Goal: Task Accomplishment & Management: Use online tool/utility

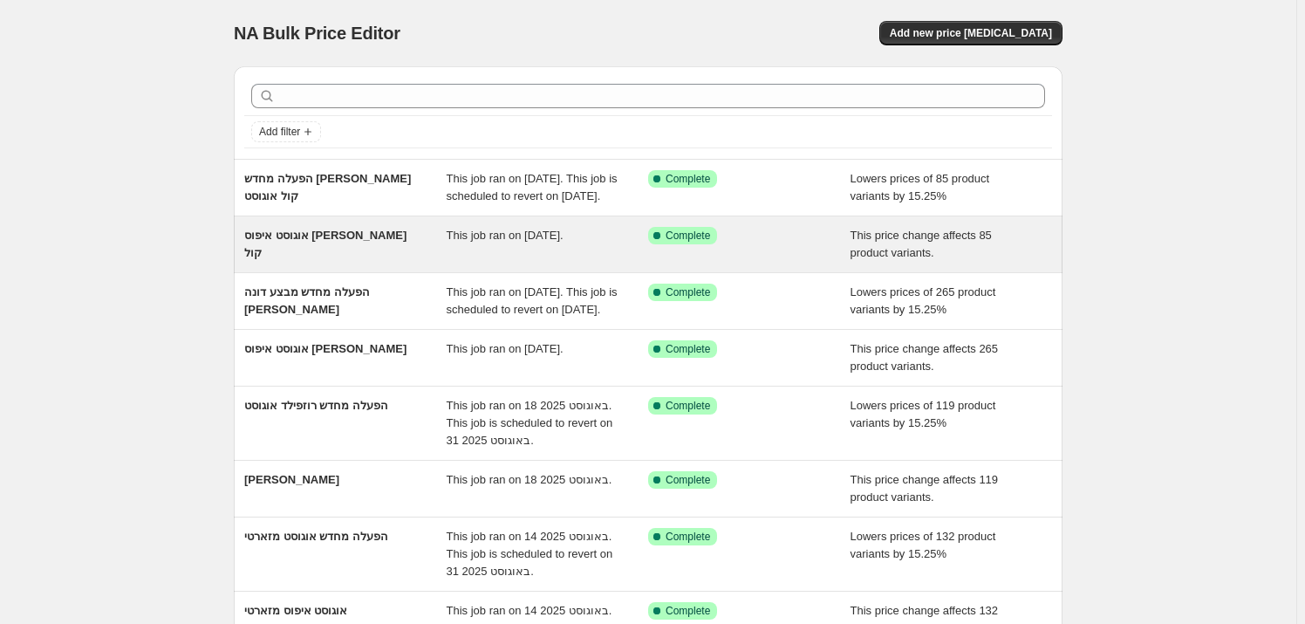
click at [362, 252] on span "אוגוסט איפוס [PERSON_NAME] קול" at bounding box center [325, 244] width 162 height 31
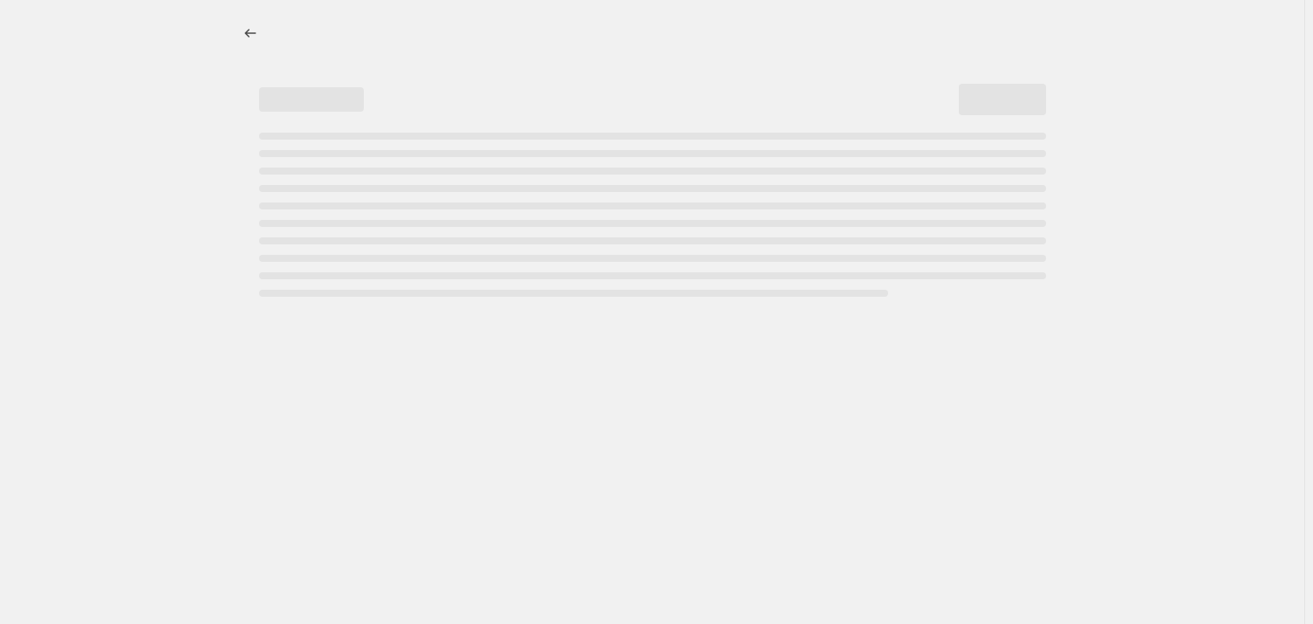
select select "ecap"
select select "remove"
select select "vendor"
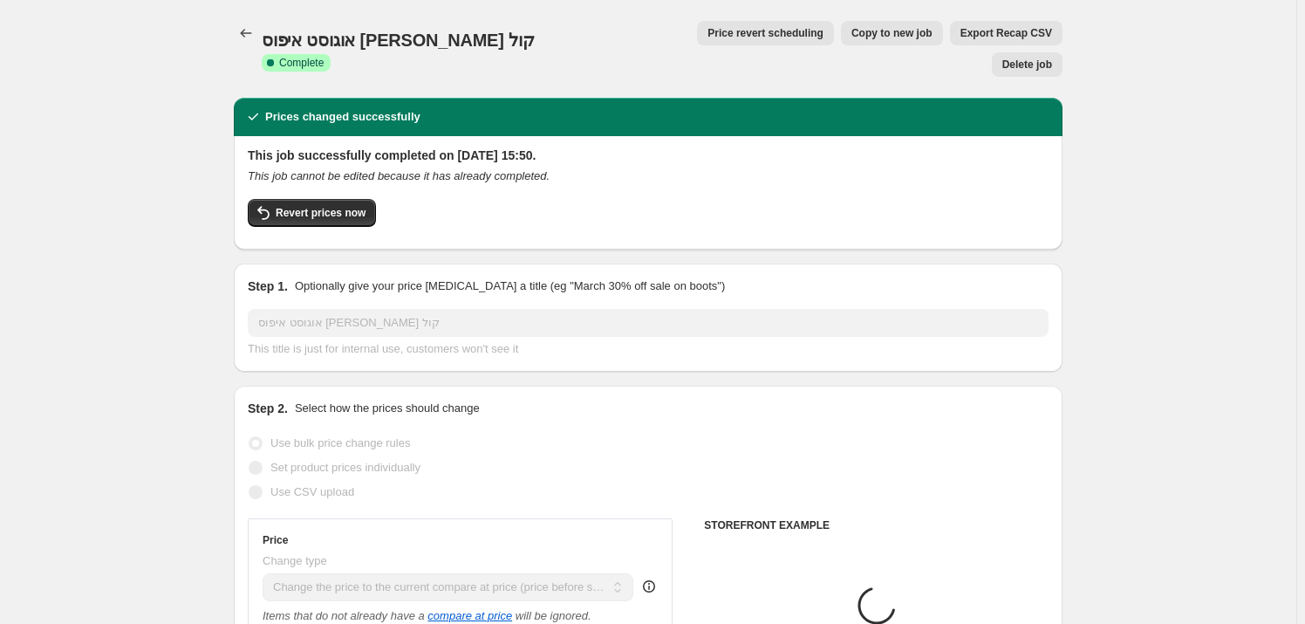
click at [852, 33] on span "Copy to new job" at bounding box center [892, 33] width 81 height 14
select select "ecap"
select select "remove"
select select "vendor"
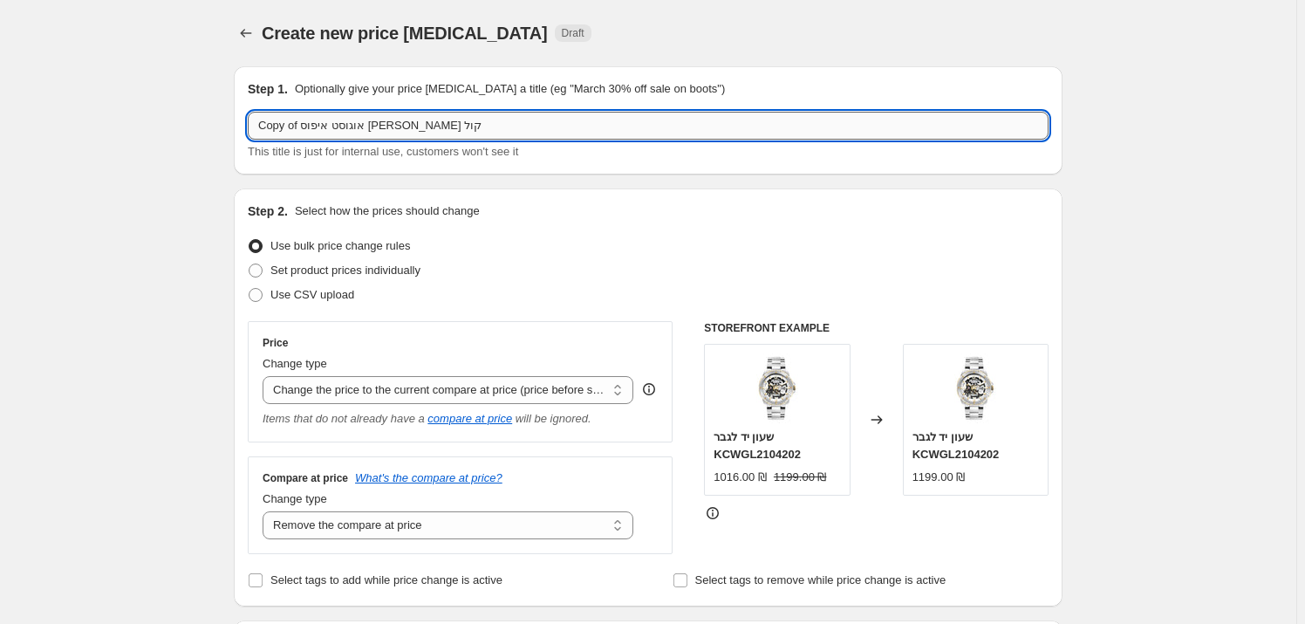
drag, startPoint x: 305, startPoint y: 121, endPoint x: 257, endPoint y: 121, distance: 47.1
click at [250, 122] on div "Step 1. Optionally give your price [MEDICAL_DATA] a title (eg "March 30% off sa…" at bounding box center [648, 120] width 829 height 108
drag, startPoint x: 299, startPoint y: 126, endPoint x: 262, endPoint y: 122, distance: 37.7
click at [262, 122] on input "אוגוסט איפוס [PERSON_NAME] קול" at bounding box center [648, 126] width 801 height 28
click at [271, 121] on input "אוגוסט איפוס טימבמלרנד" at bounding box center [648, 126] width 801 height 28
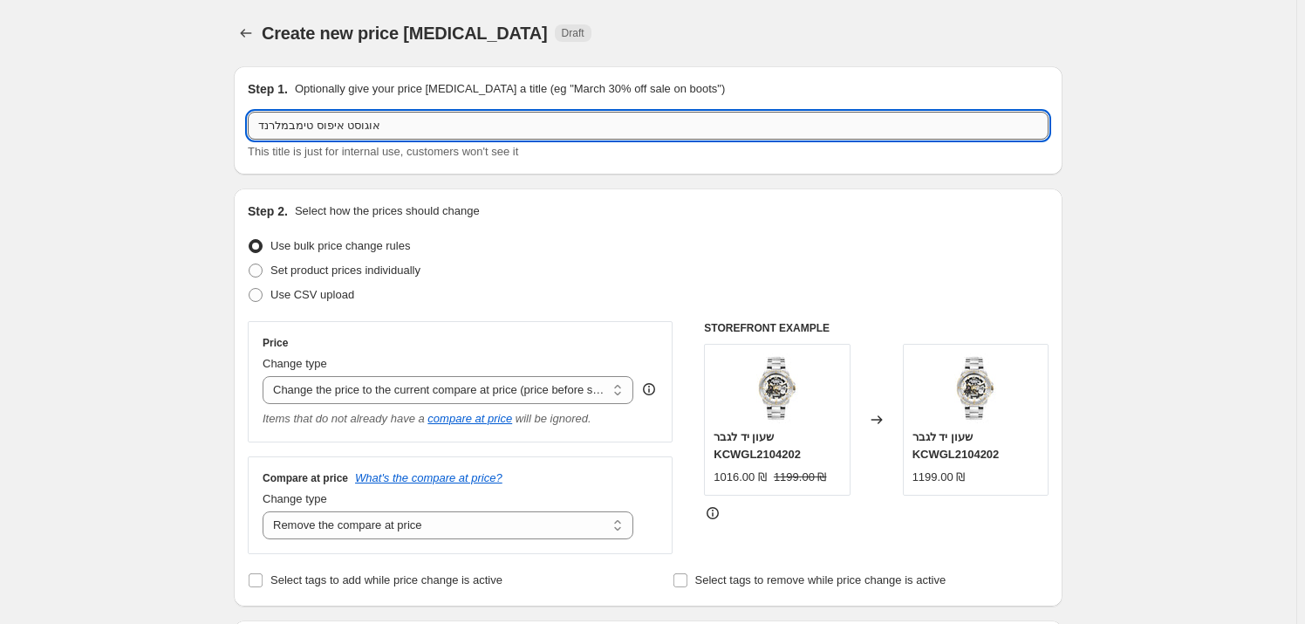
click at [271, 121] on input "אוגוסט איפוס טימבמלרנד" at bounding box center [648, 126] width 801 height 28
click at [282, 131] on input "אוגוסט איפוס טימבלרנד" at bounding box center [648, 126] width 801 height 28
click at [272, 131] on input "אוגוסט איפוס טימברנד" at bounding box center [648, 126] width 801 height 28
type input "אוגוסט איפוס טימברלנד"
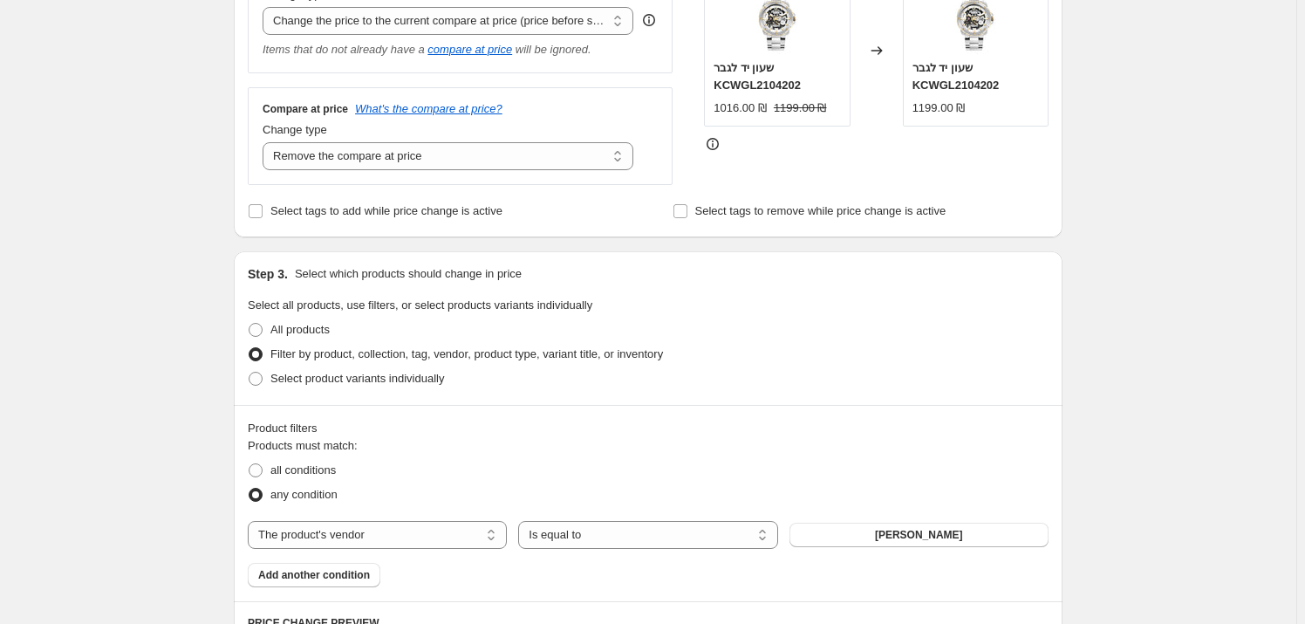
scroll to position [476, 0]
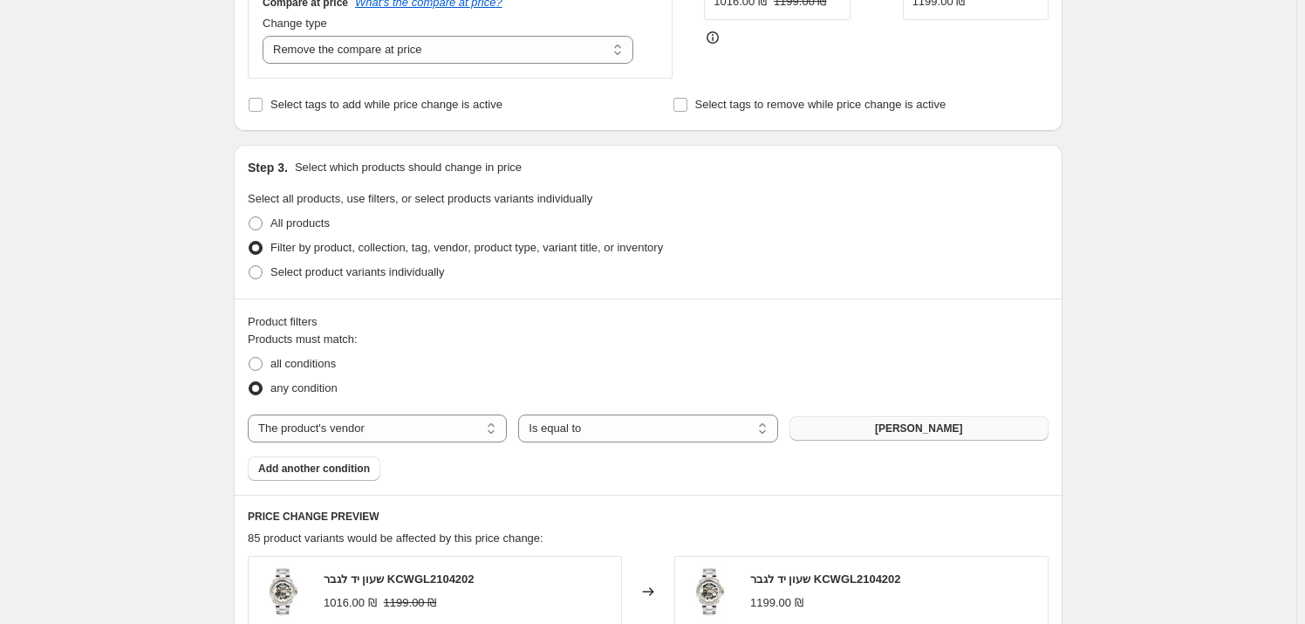
click at [897, 433] on span "[PERSON_NAME]" at bounding box center [919, 428] width 88 height 14
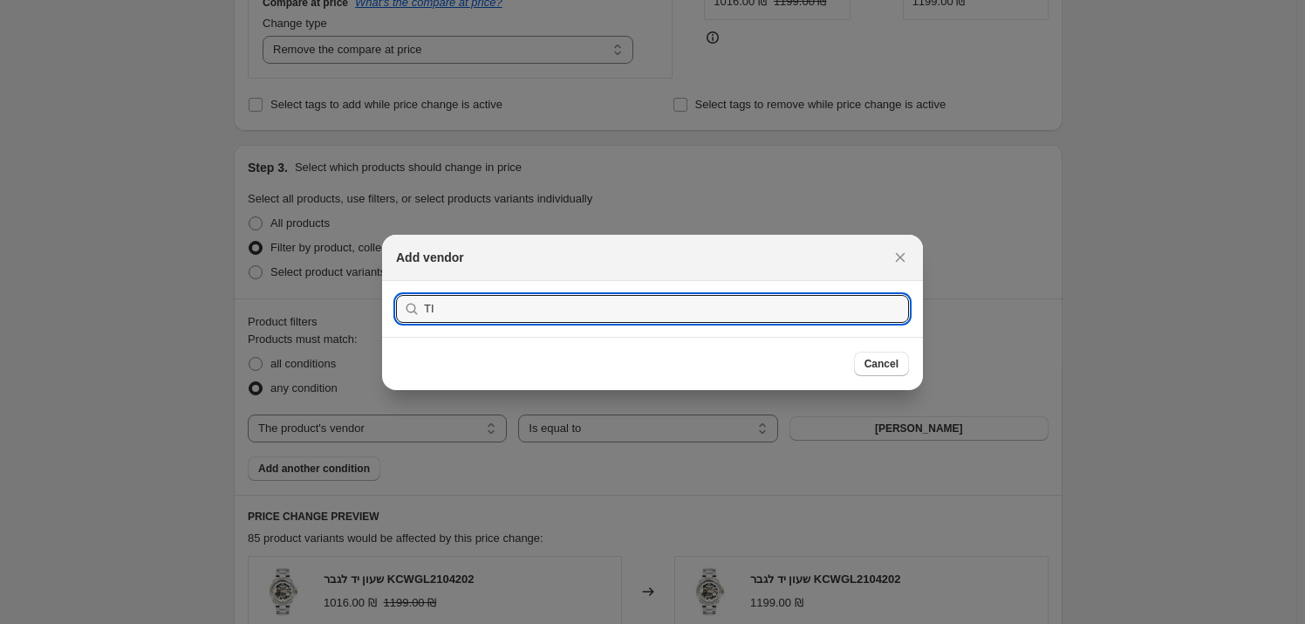
type input "T"
type input "א"
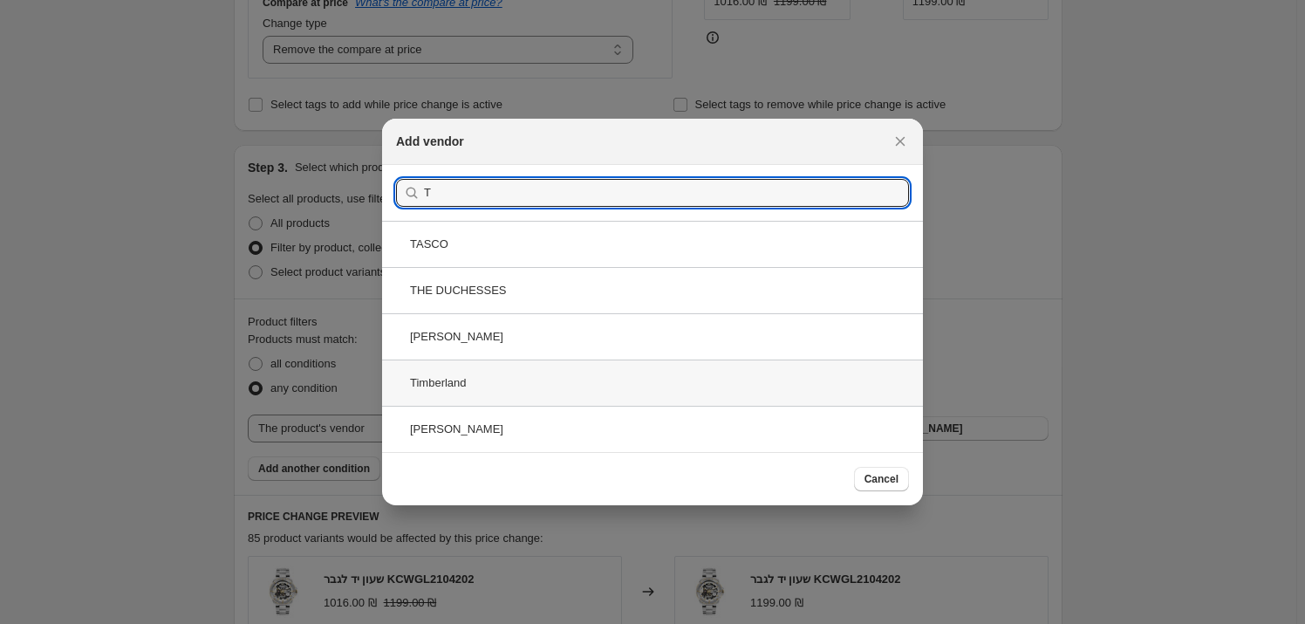
type input "T"
click at [488, 389] on div "Timberland" at bounding box center [652, 382] width 541 height 46
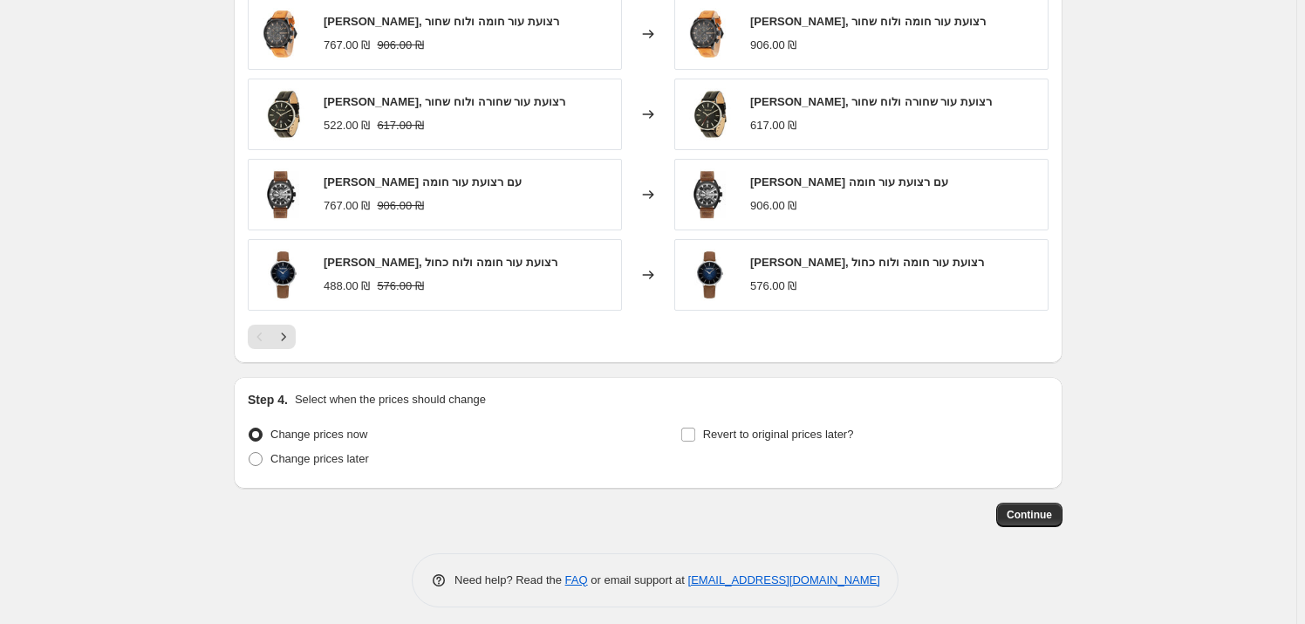
scroll to position [1121, 0]
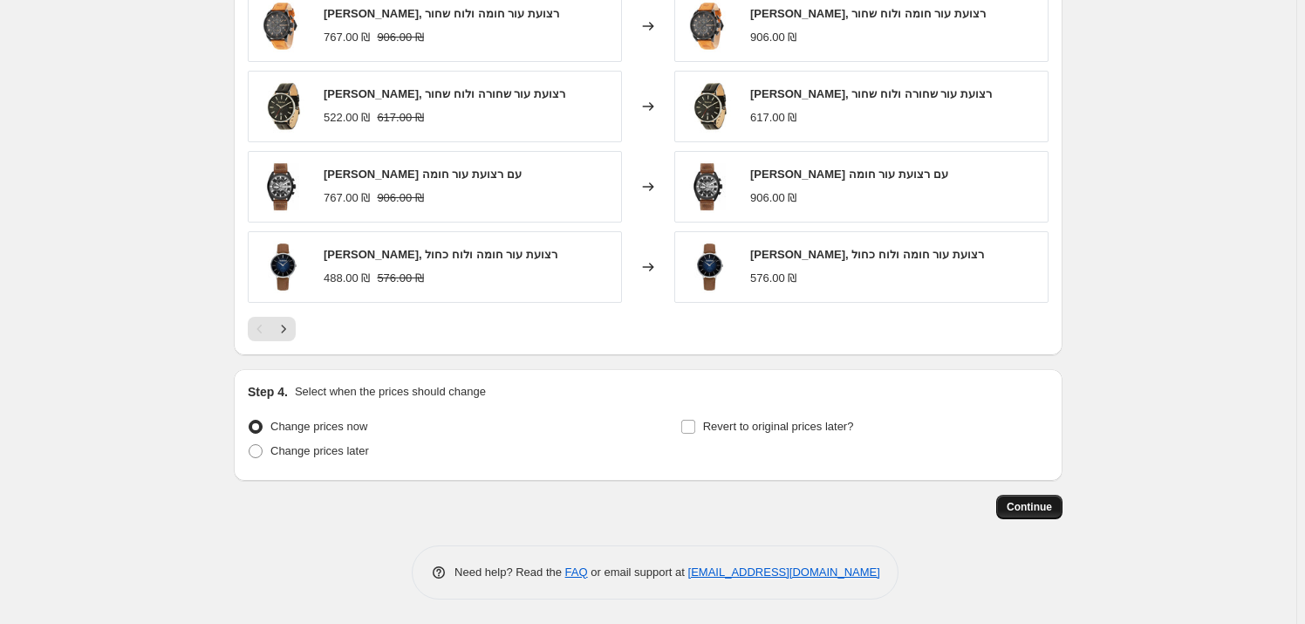
click at [1006, 504] on button "Continue" at bounding box center [1029, 507] width 66 height 24
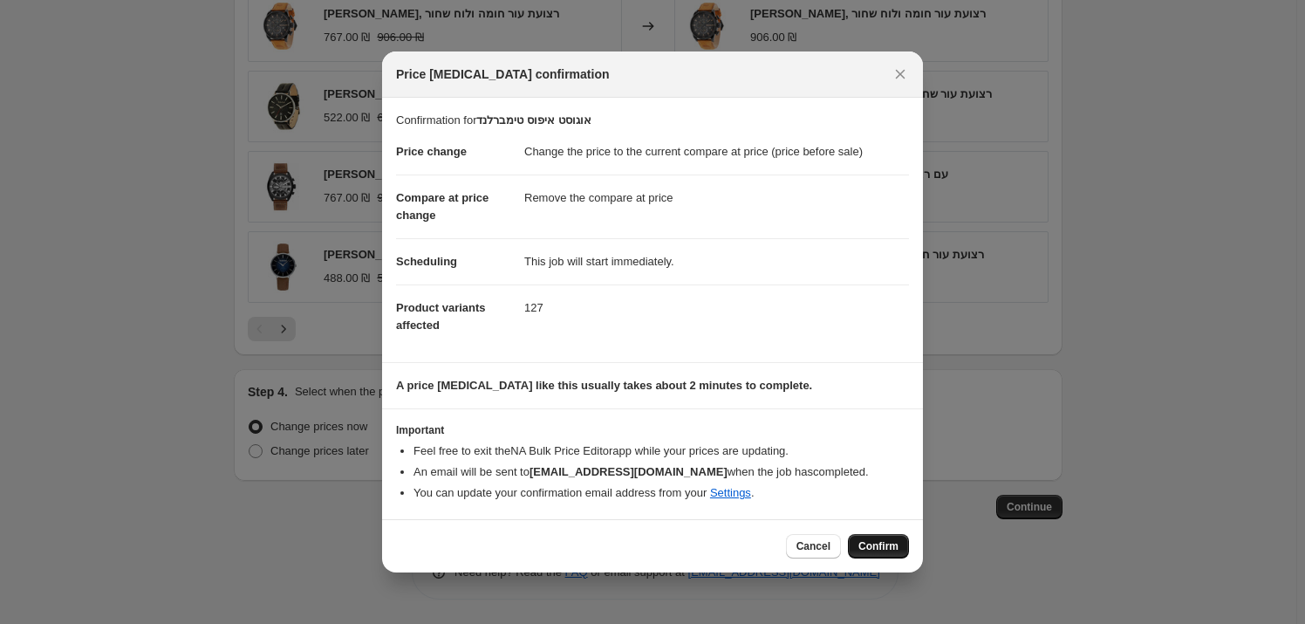
click at [881, 537] on button "Confirm" at bounding box center [878, 546] width 61 height 24
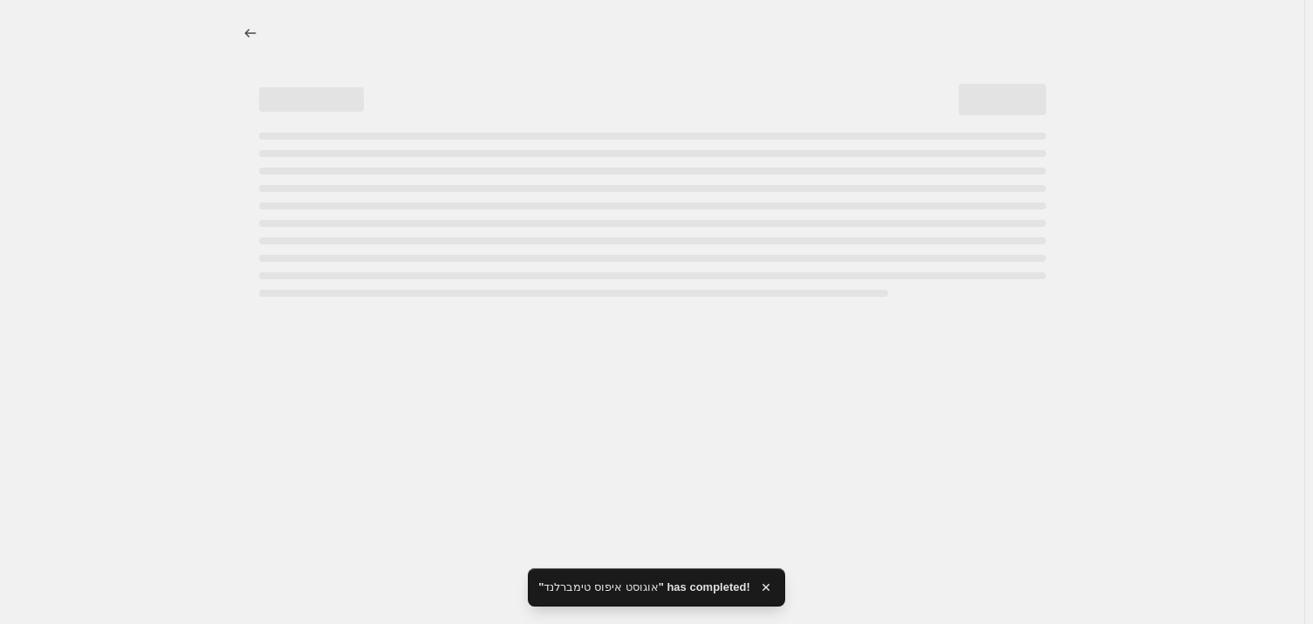
select select "ecap"
select select "remove"
select select "vendor"
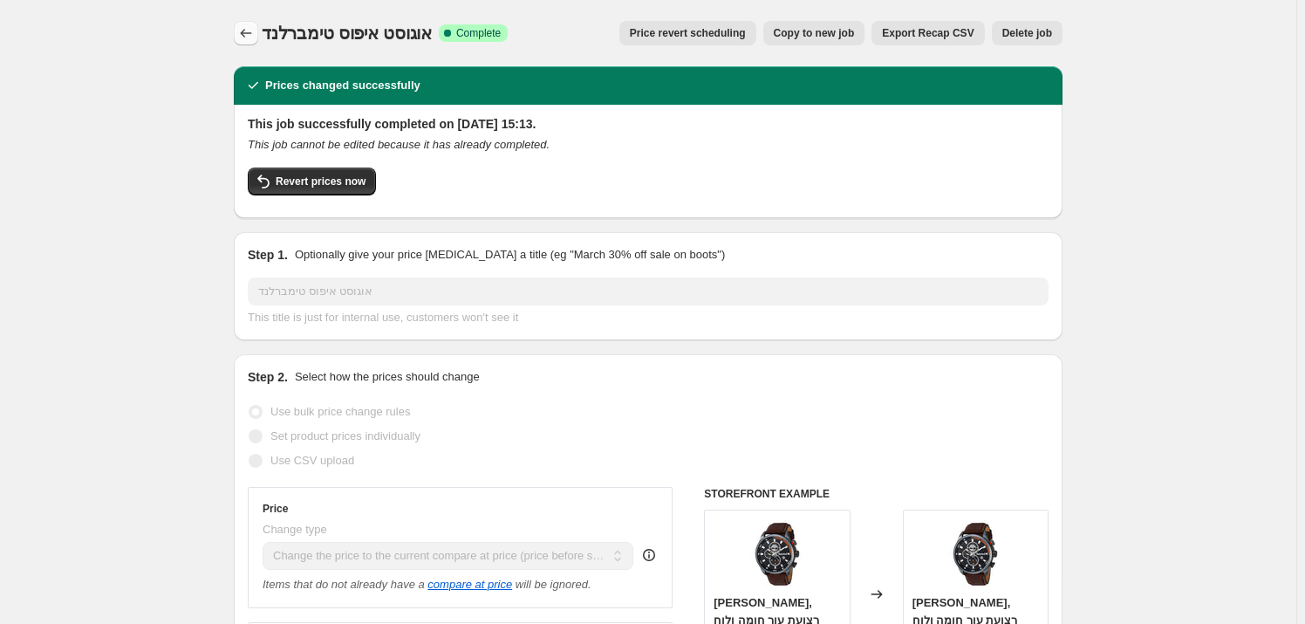
drag, startPoint x: 235, startPoint y: 31, endPoint x: 238, endPoint y: 41, distance: 11.0
click at [244, 42] on button "Price change jobs" at bounding box center [246, 33] width 24 height 24
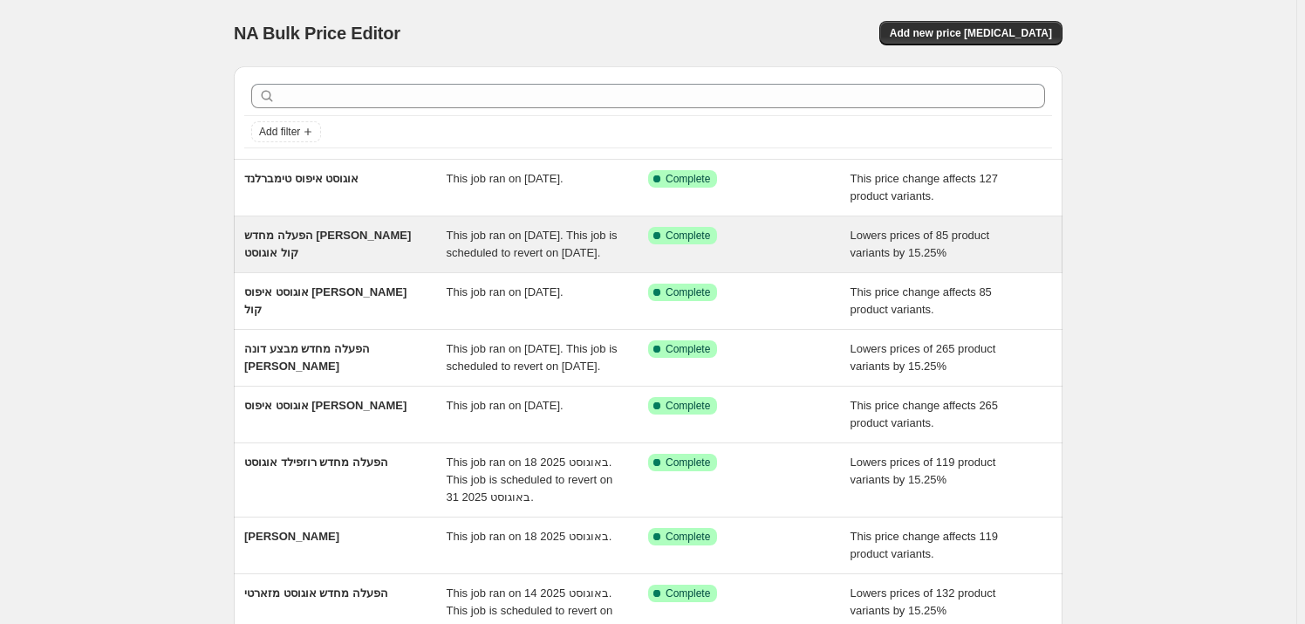
click at [356, 225] on div "הפעלה מחדש [PERSON_NAME] קול אוגוסט This job ran on [DATE]. This job is schedul…" at bounding box center [648, 244] width 829 height 56
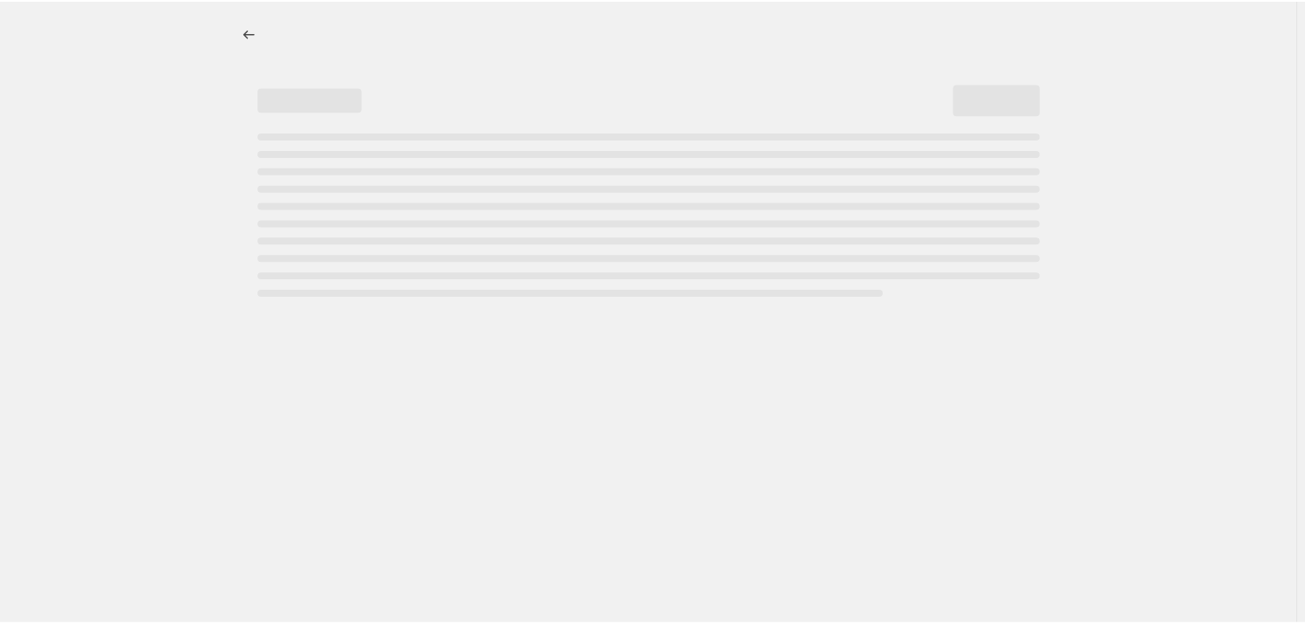
select select "percentage"
select select "vendor"
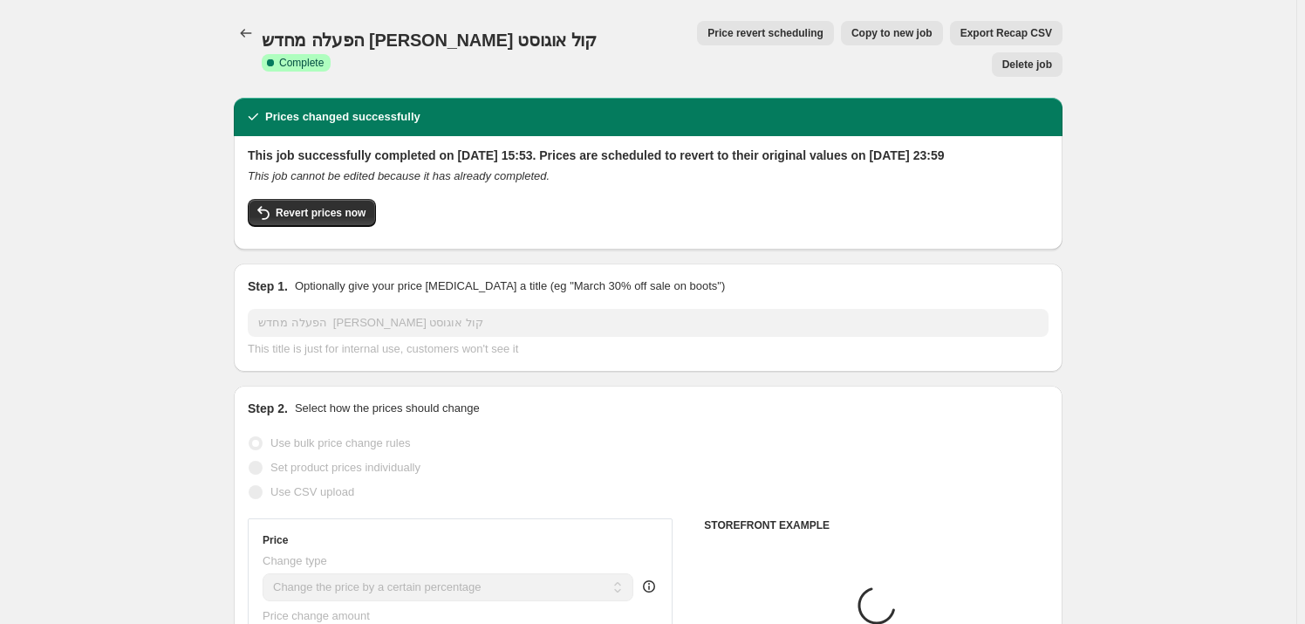
click at [845, 24] on button "Copy to new job" at bounding box center [892, 33] width 102 height 24
select select "percentage"
select select "vendor"
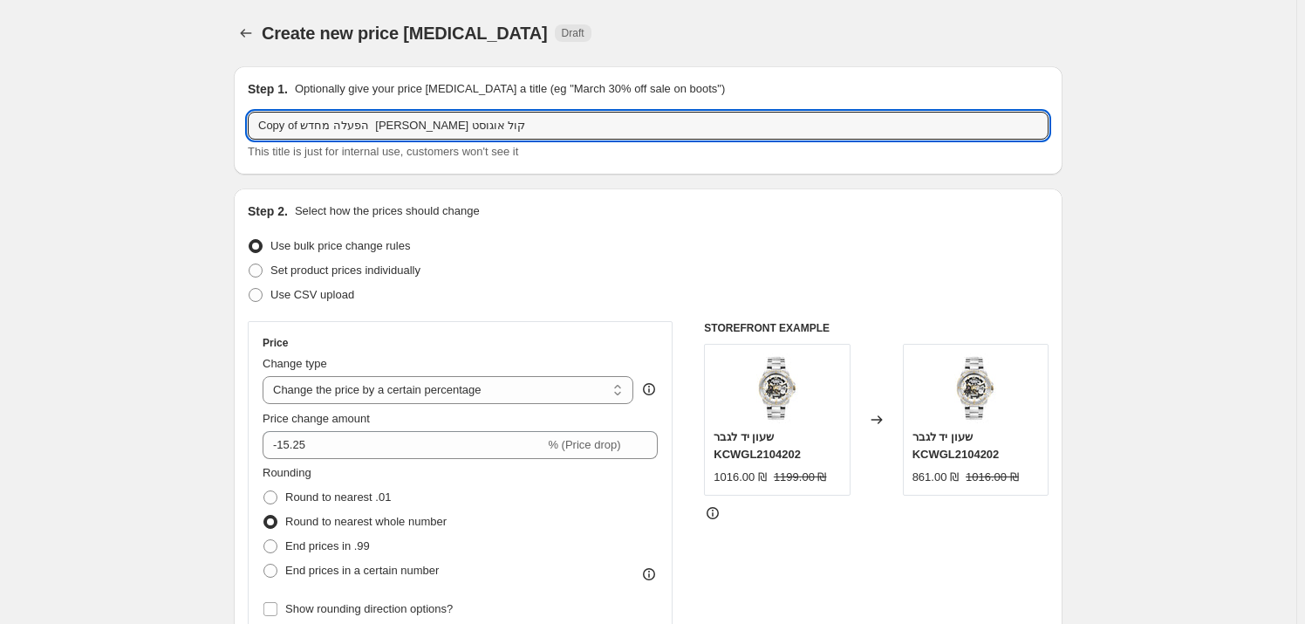
drag, startPoint x: 332, startPoint y: 128, endPoint x: 236, endPoint y: 116, distance: 96.8
click at [334, 124] on input "Copy of הפעלה מחדש [PERSON_NAME] קול אוגוסט" at bounding box center [648, 126] width 801 height 28
click at [335, 124] on input "Copy of הפעלה מחדש [PERSON_NAME] קול אוגוסט" at bounding box center [648, 126] width 801 height 28
click at [286, 122] on input "Copy of הפעלה מחדש [PERSON_NAME] קולאוגוסט" at bounding box center [648, 126] width 801 height 28
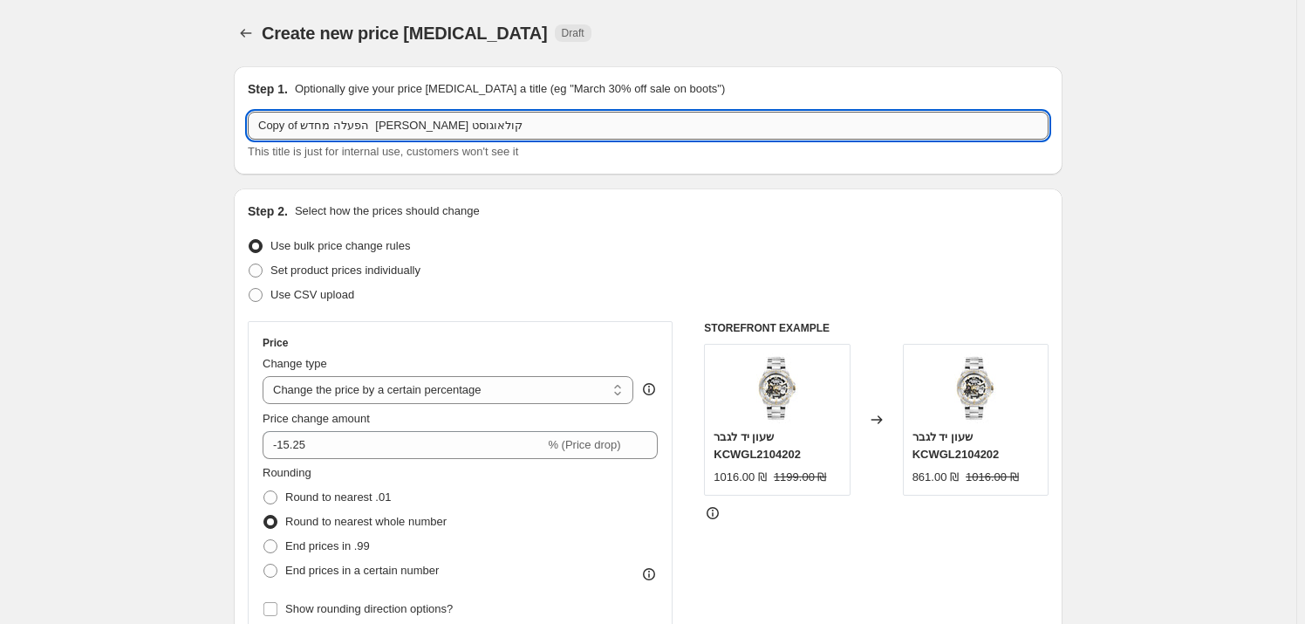
click at [286, 122] on input "Copy of הפעלה מחדש [PERSON_NAME] קולאוגוסט" at bounding box center [648, 126] width 801 height 28
click at [279, 126] on input "Copyof הפעלה מחדש [PERSON_NAME] קולאוגוסט" at bounding box center [648, 126] width 801 height 28
drag, startPoint x: 337, startPoint y: 128, endPoint x: 296, endPoint y: 129, distance: 41.0
click at [296, 129] on input "הפעלה מחדש [PERSON_NAME] קולאוגוסט" at bounding box center [648, 126] width 801 height 28
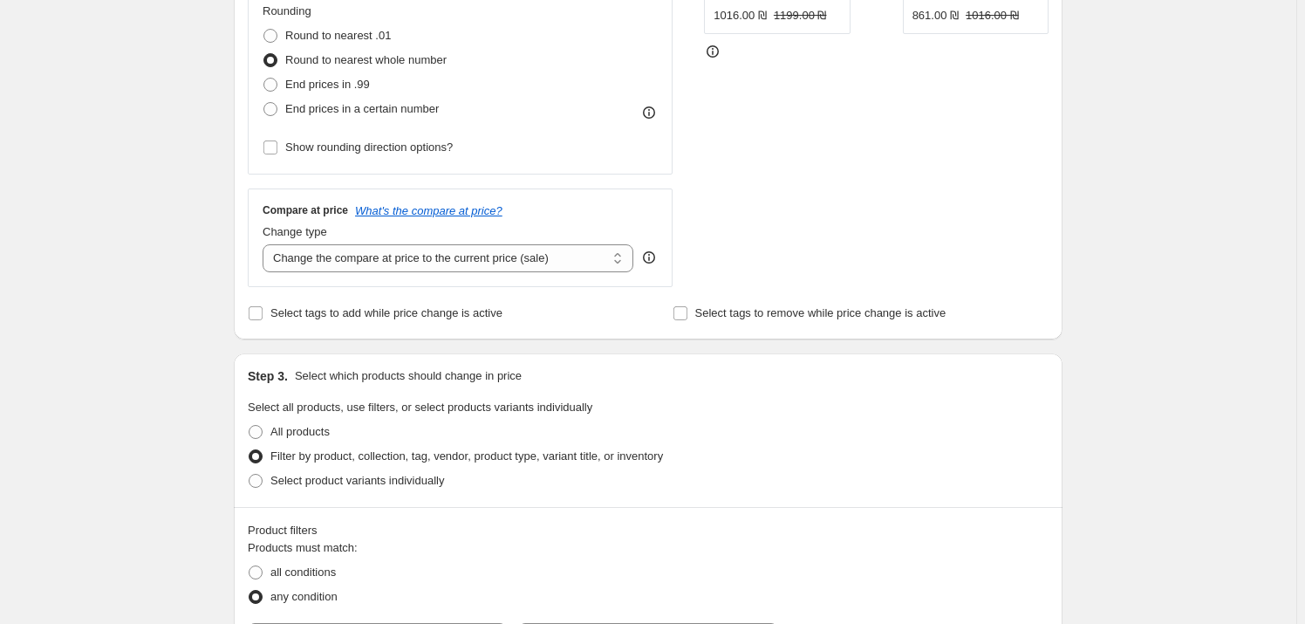
scroll to position [634, 0]
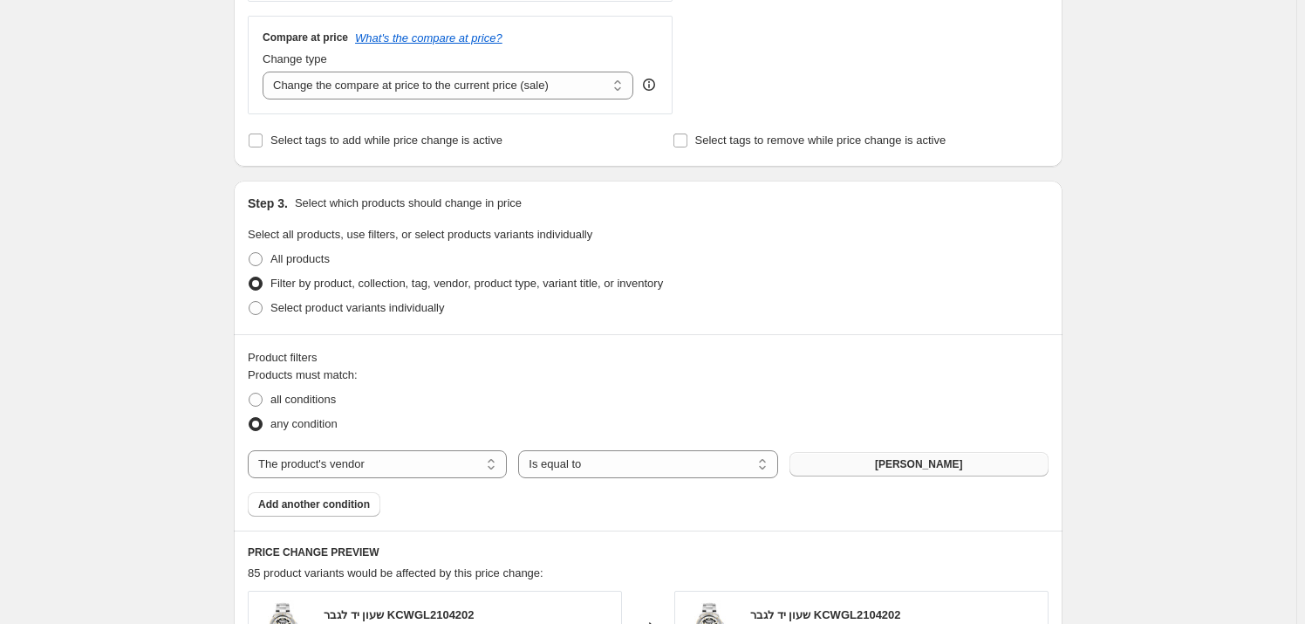
type input "הפעלה מחדש TBL אוגוסט"
click at [891, 462] on span "[PERSON_NAME]" at bounding box center [919, 464] width 88 height 14
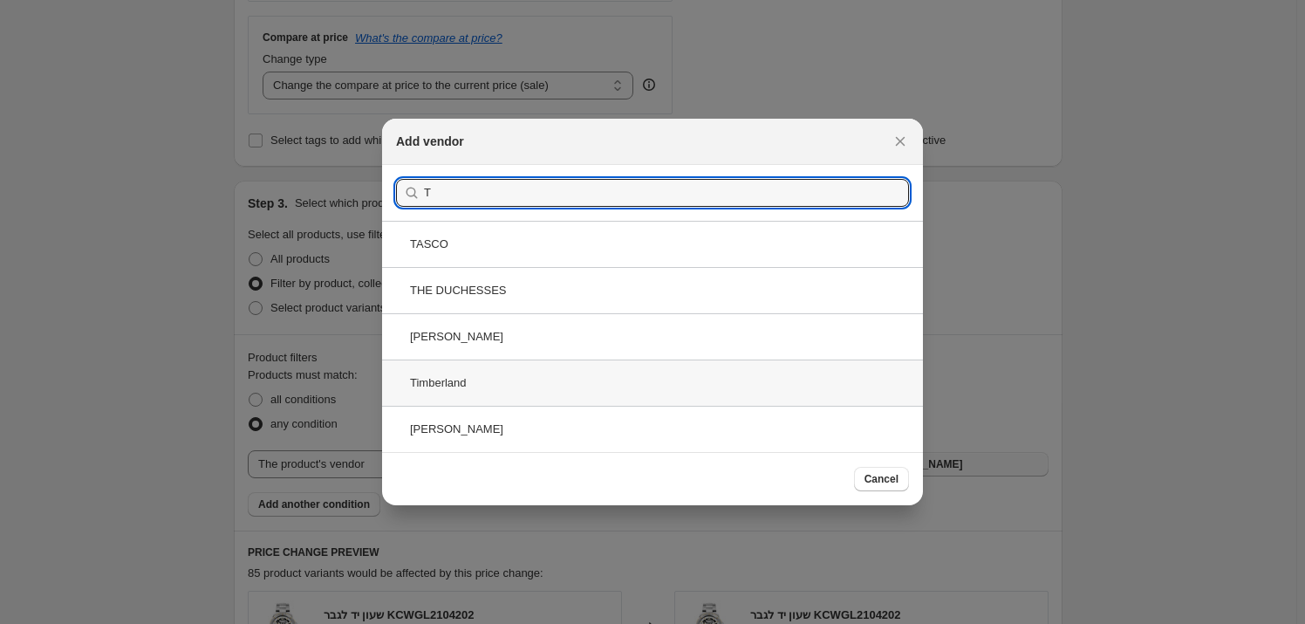
type input "T"
click at [493, 386] on div "Timberland" at bounding box center [652, 382] width 541 height 46
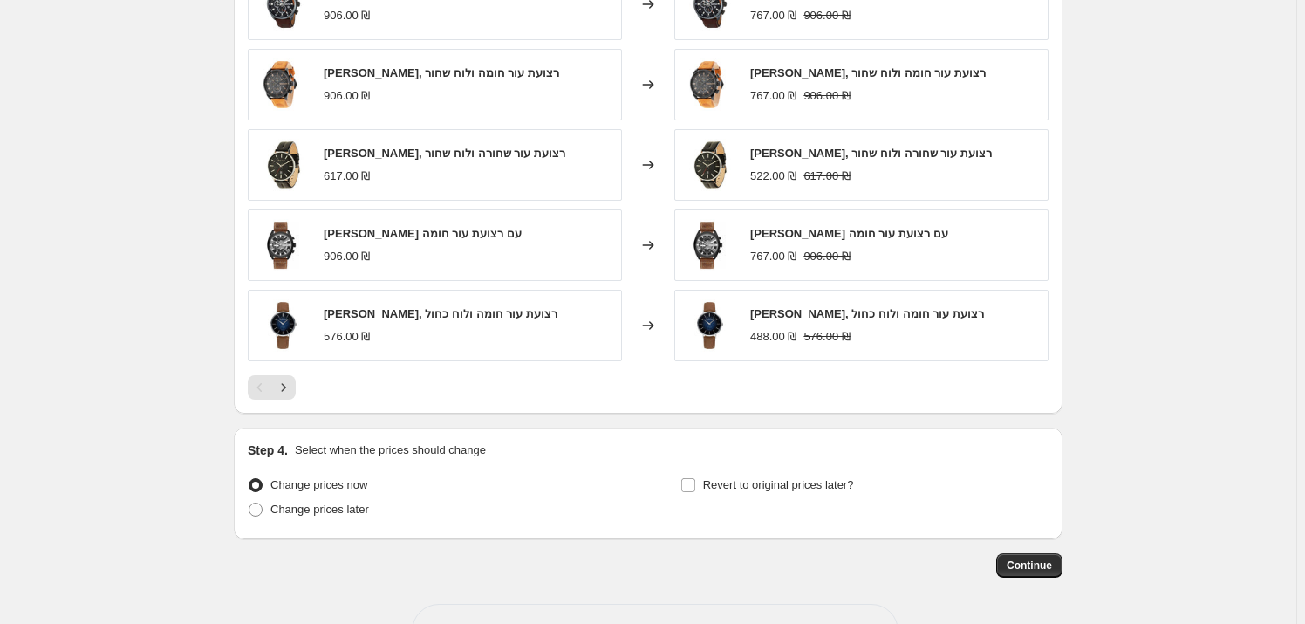
scroll to position [1315, 0]
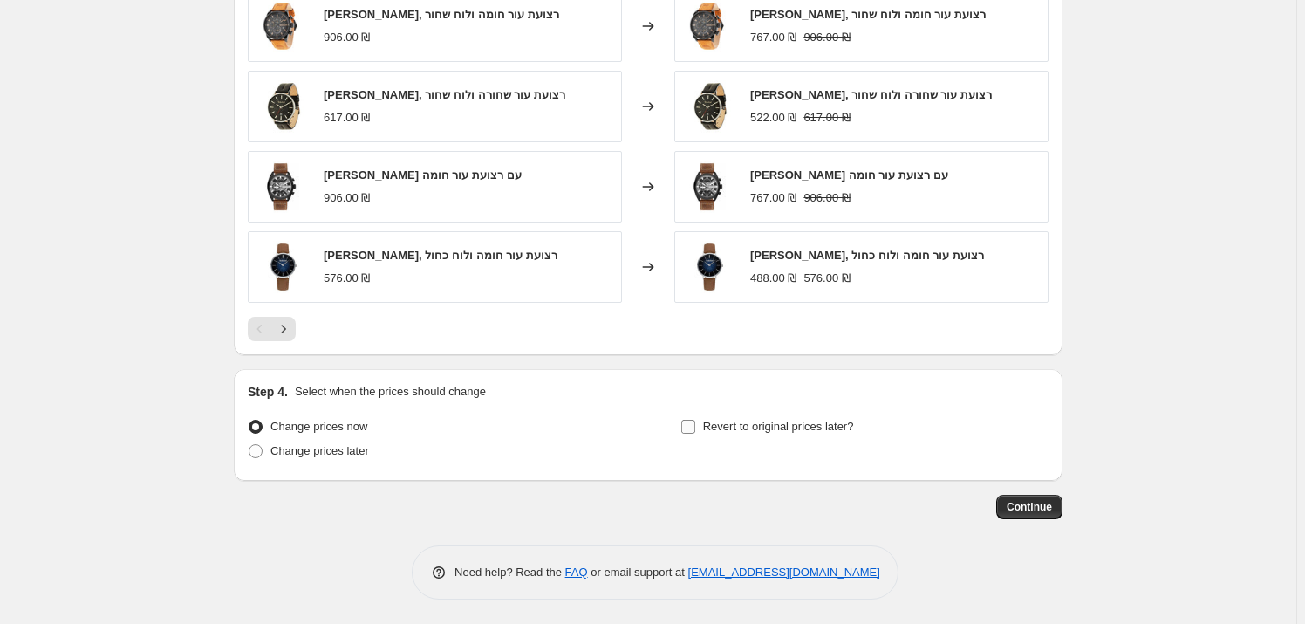
click at [695, 424] on input "Revert to original prices later?" at bounding box center [688, 427] width 14 height 14
checkbox input "true"
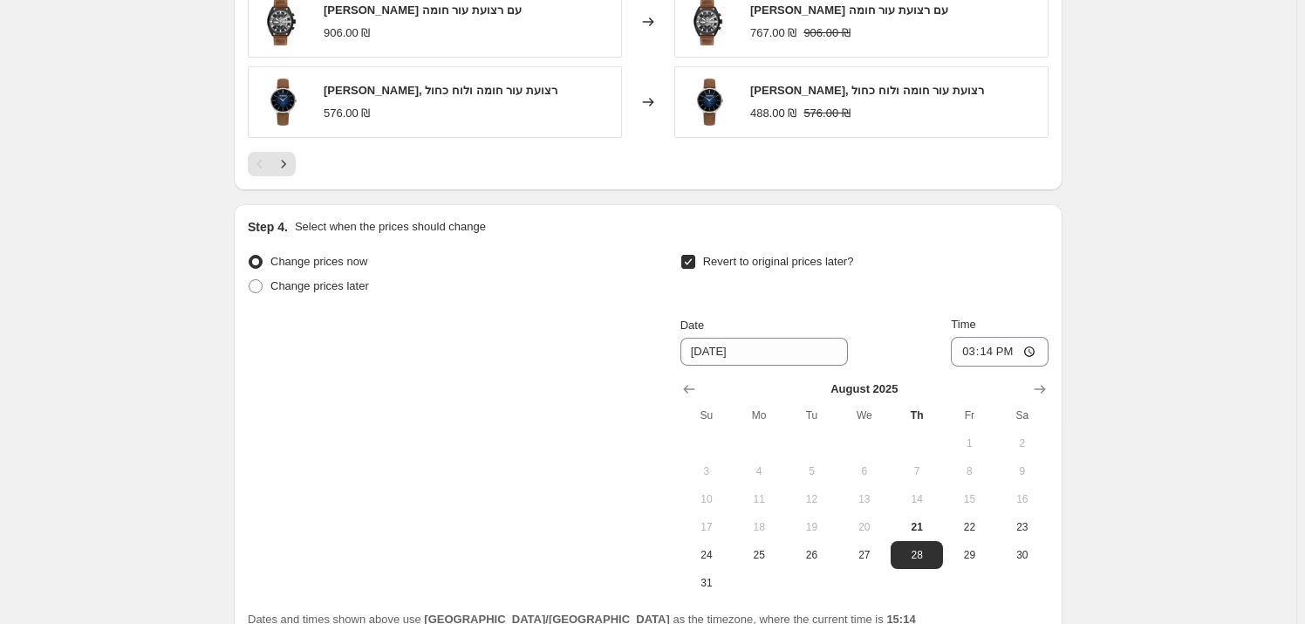
scroll to position [1632, 0]
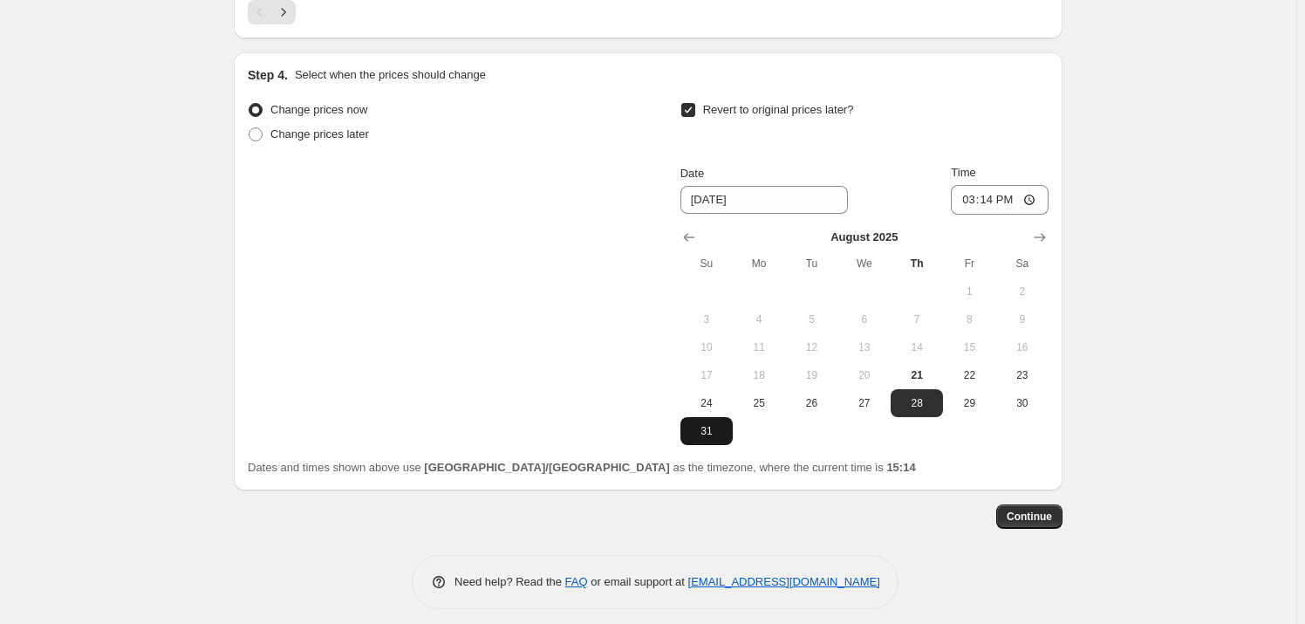
click at [700, 433] on span "31" at bounding box center [707, 431] width 38 height 14
type input "[DATE]"
click at [1012, 199] on input "15:14" at bounding box center [1000, 200] width 98 height 30
type input "23:59"
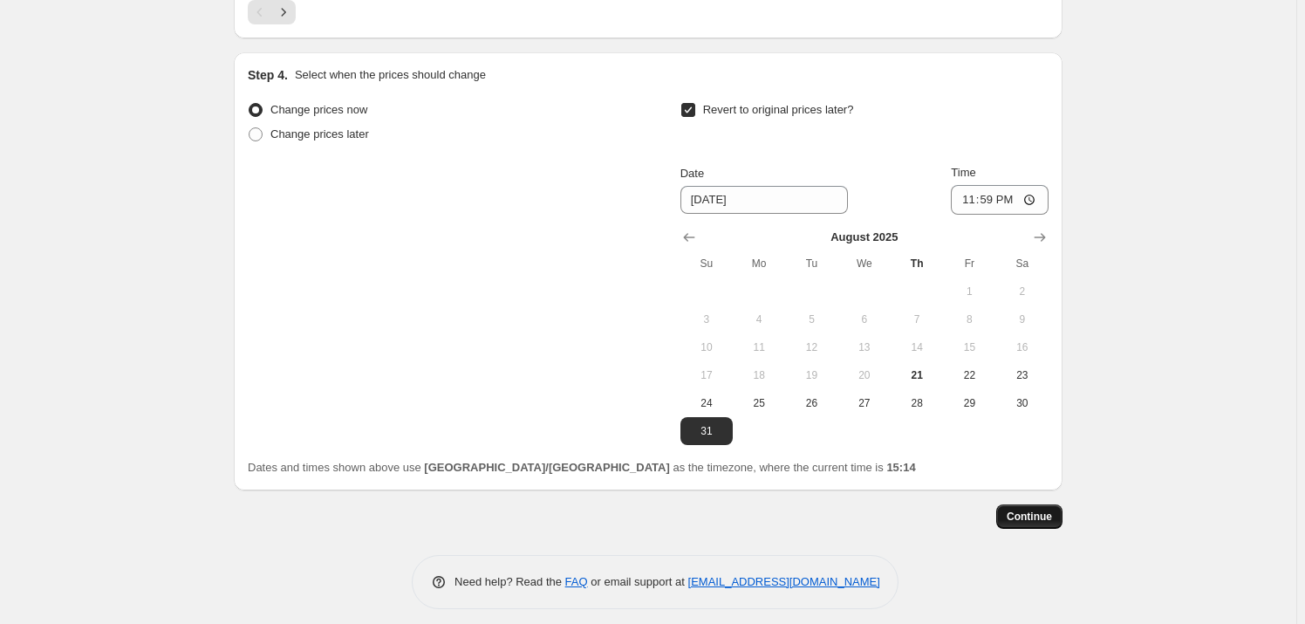
click at [1035, 525] on button "Continue" at bounding box center [1029, 516] width 66 height 24
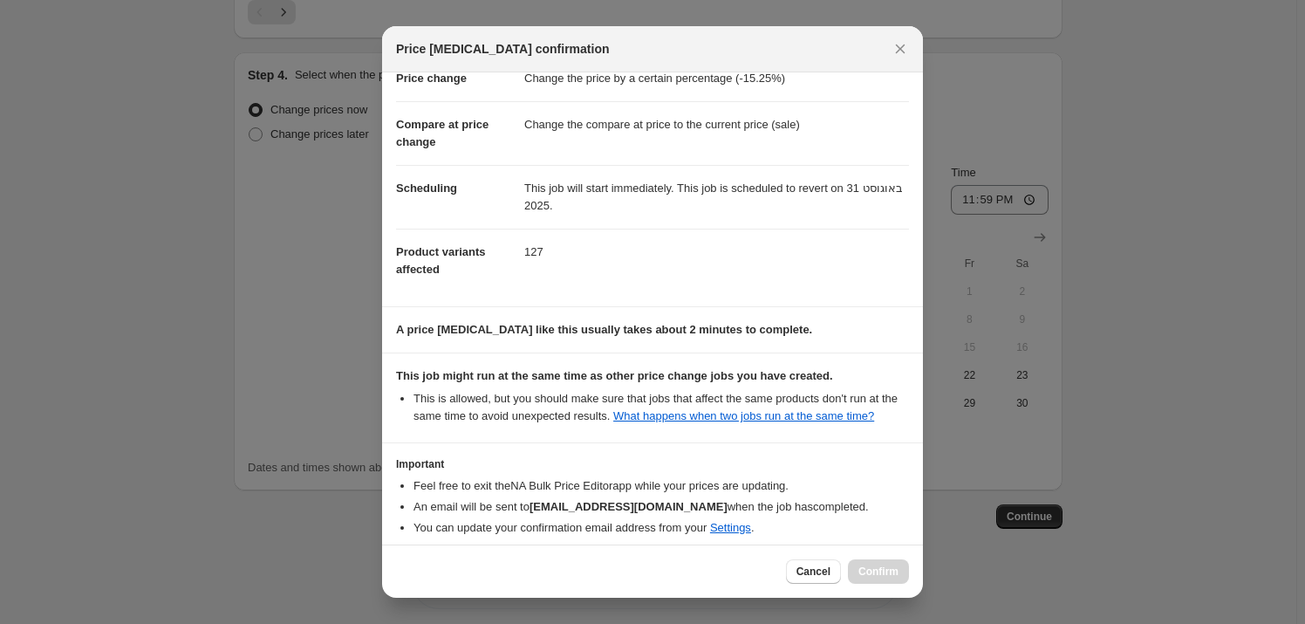
scroll to position [127, 0]
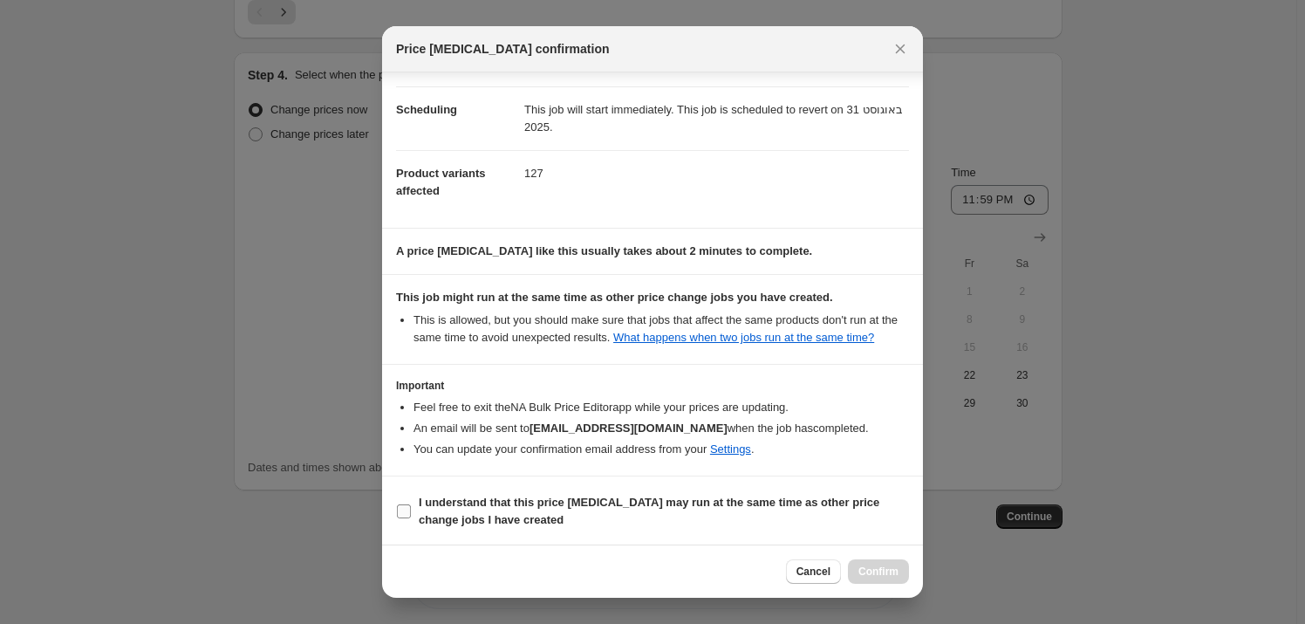
click at [593, 505] on b "I understand that this price [MEDICAL_DATA] may run at the same time as other p…" at bounding box center [649, 511] width 461 height 31
click at [411, 505] on input "I understand that this price [MEDICAL_DATA] may run at the same time as other p…" at bounding box center [404, 511] width 14 height 14
checkbox input "true"
click at [891, 573] on span "Confirm" at bounding box center [879, 572] width 40 height 14
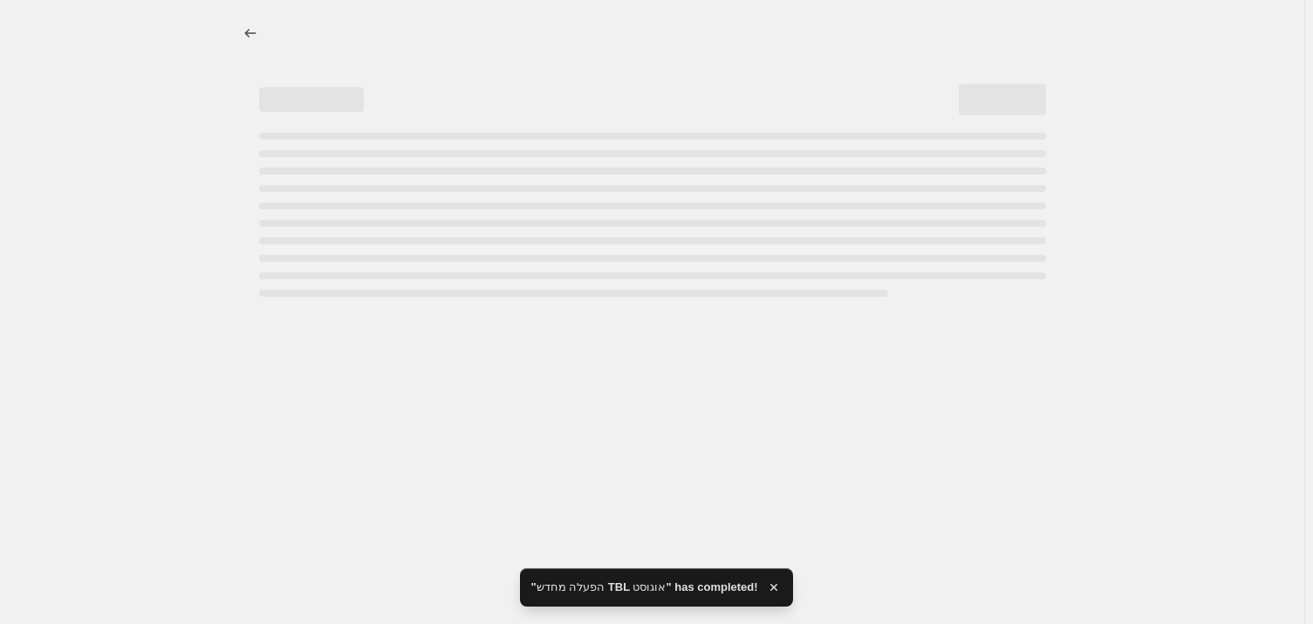
select select "percentage"
select select "vendor"
